Goal: Task Accomplishment & Management: Manage account settings

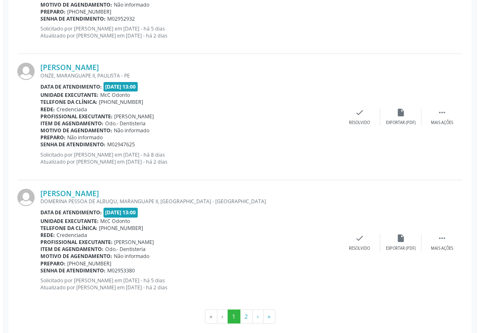
scroll to position [1836, 0]
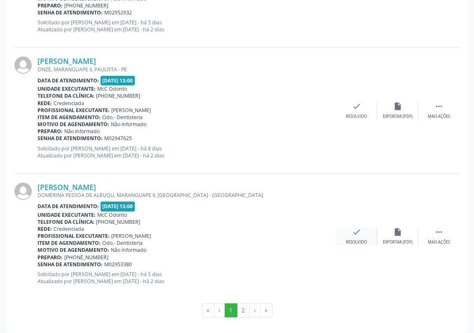
click at [349, 235] on div "check Resolvido" at bounding box center [356, 236] width 41 height 18
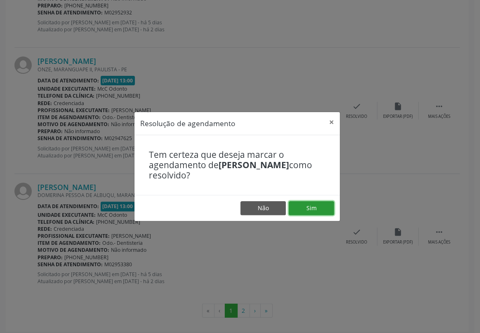
click at [307, 208] on button "Sim" at bounding box center [310, 208] width 45 height 14
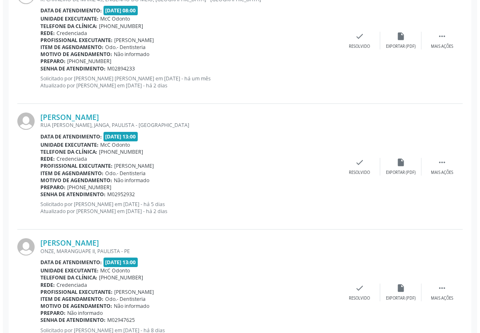
scroll to position [1838, 0]
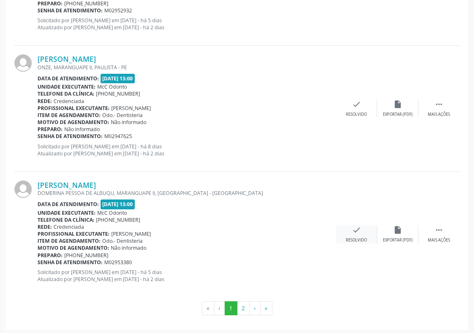
click at [359, 230] on icon "check" at bounding box center [356, 229] width 9 height 9
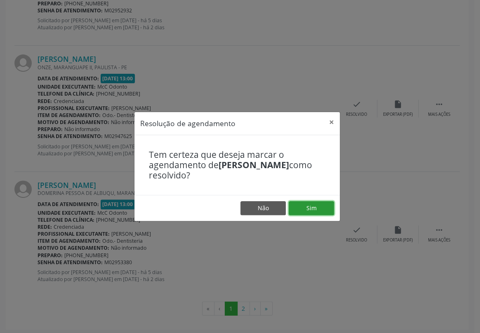
click at [309, 209] on button "Sim" at bounding box center [310, 208] width 45 height 14
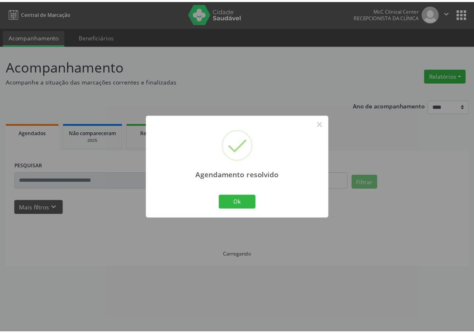
scroll to position [0, 0]
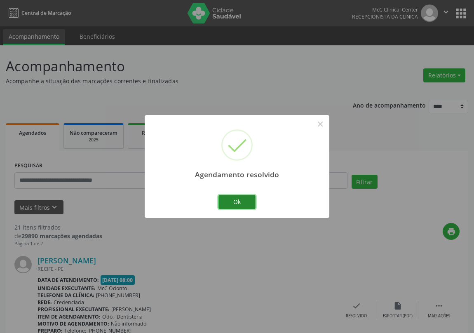
click at [248, 200] on button "Ok" at bounding box center [236, 202] width 37 height 14
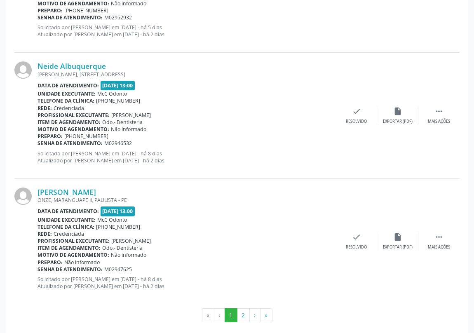
scroll to position [1838, 0]
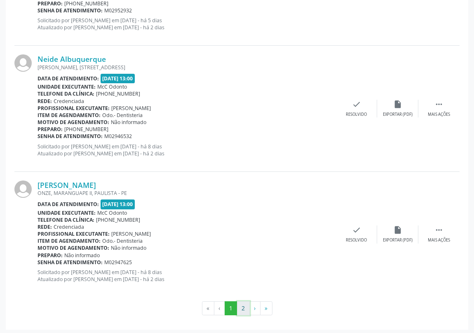
click at [241, 307] on button "2" at bounding box center [243, 308] width 13 height 14
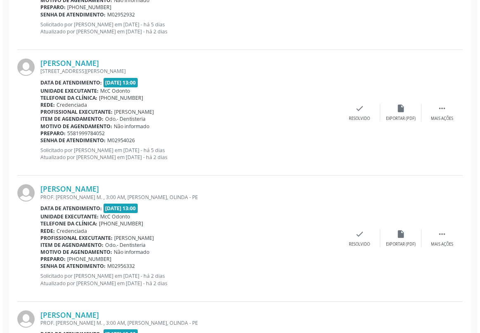
scroll to position [487, 0]
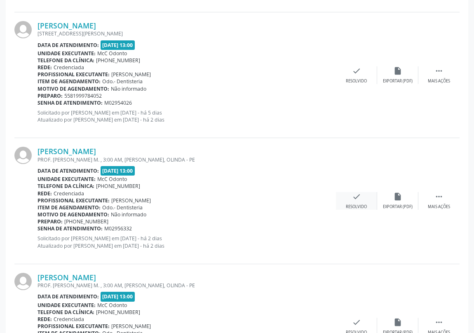
click at [352, 197] on icon "check" at bounding box center [356, 196] width 9 height 9
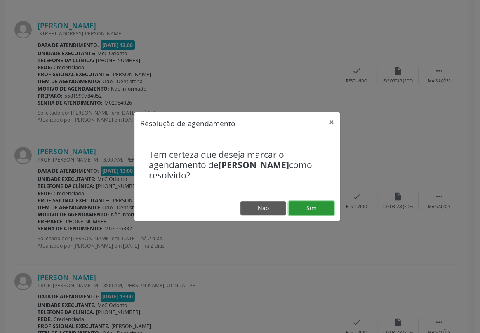
click at [316, 209] on button "Sim" at bounding box center [310, 208] width 45 height 14
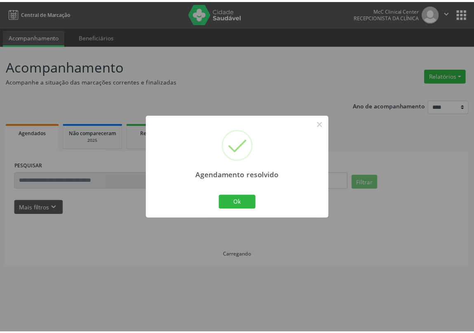
scroll to position [0, 0]
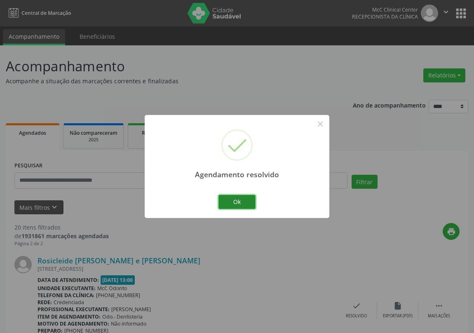
click at [239, 200] on button "Ok" at bounding box center [236, 202] width 37 height 14
